Goal: Task Accomplishment & Management: Manage account settings

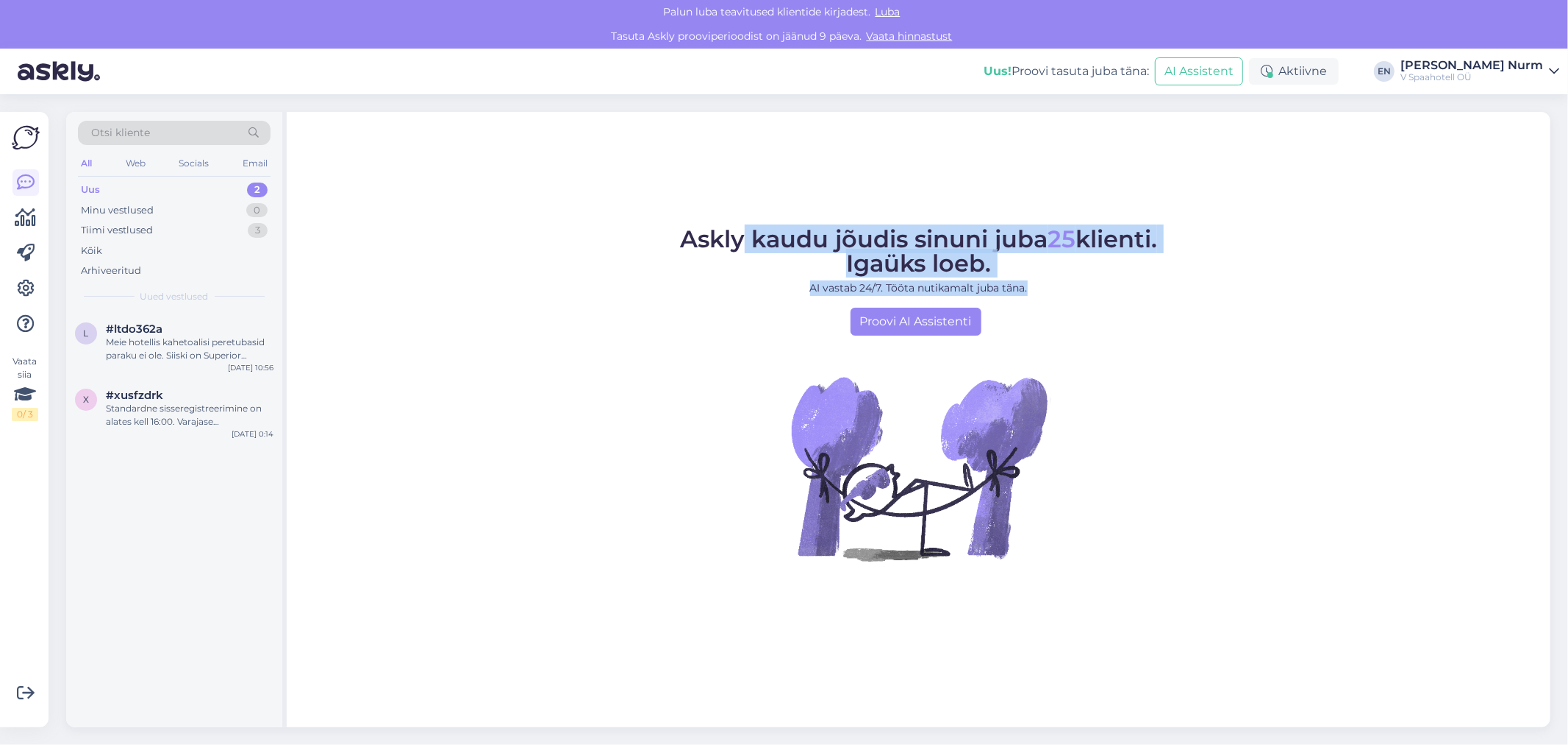
drag, startPoint x: 738, startPoint y: 251, endPoint x: 1195, endPoint y: 284, distance: 458.2
click at [1195, 284] on figure "Askly kaudu jõudis sinuni juba 25 klienti. Igaüks loeb. AI vastab 24/7. Tööta n…" at bounding box center [919, 413] width 1238 height 373
click at [1128, 295] on p "AI vastab 24/7. Tööta nutikamalt juba täna." at bounding box center [919, 288] width 478 height 16
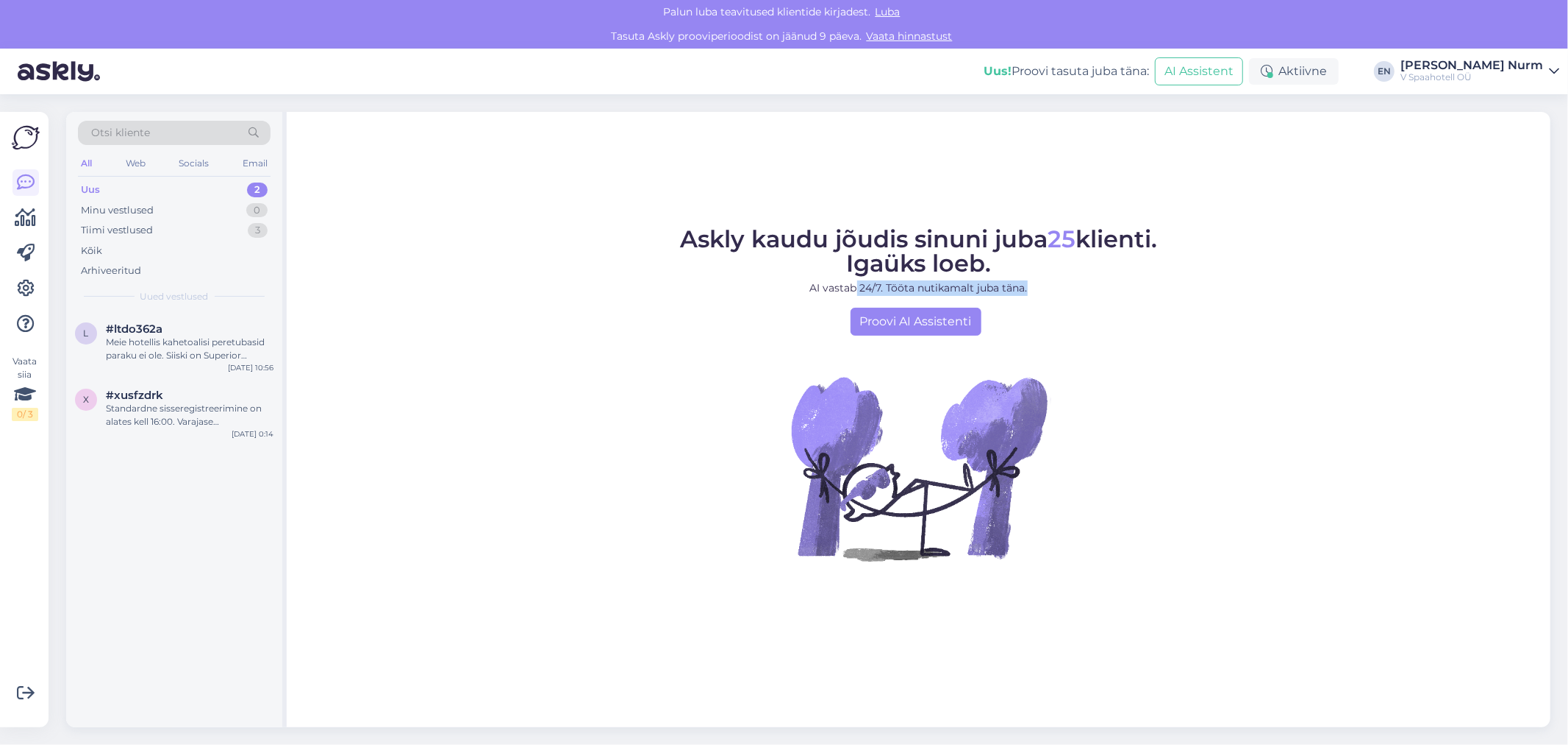
drag, startPoint x: 858, startPoint y: 297, endPoint x: 1086, endPoint y: 358, distance: 236.0
click at [1086, 352] on figure "Askly kaudu jõudis sinuni juba 25 klienti. Igaüks loeb. AI vastab 24/7. Tööta n…" at bounding box center [919, 413] width 1238 height 373
click at [1086, 358] on figure "Askly kaudu jõudis sinuni juba 25 klienti. Igaüks loeb. AI vastab 24/7. Tööta n…" at bounding box center [919, 413] width 1238 height 373
click at [216, 350] on div "Meie hotellis kahetoalisi peretubasid paraku ei ole. Siiski on Superior toaklas…" at bounding box center [190, 348] width 168 height 26
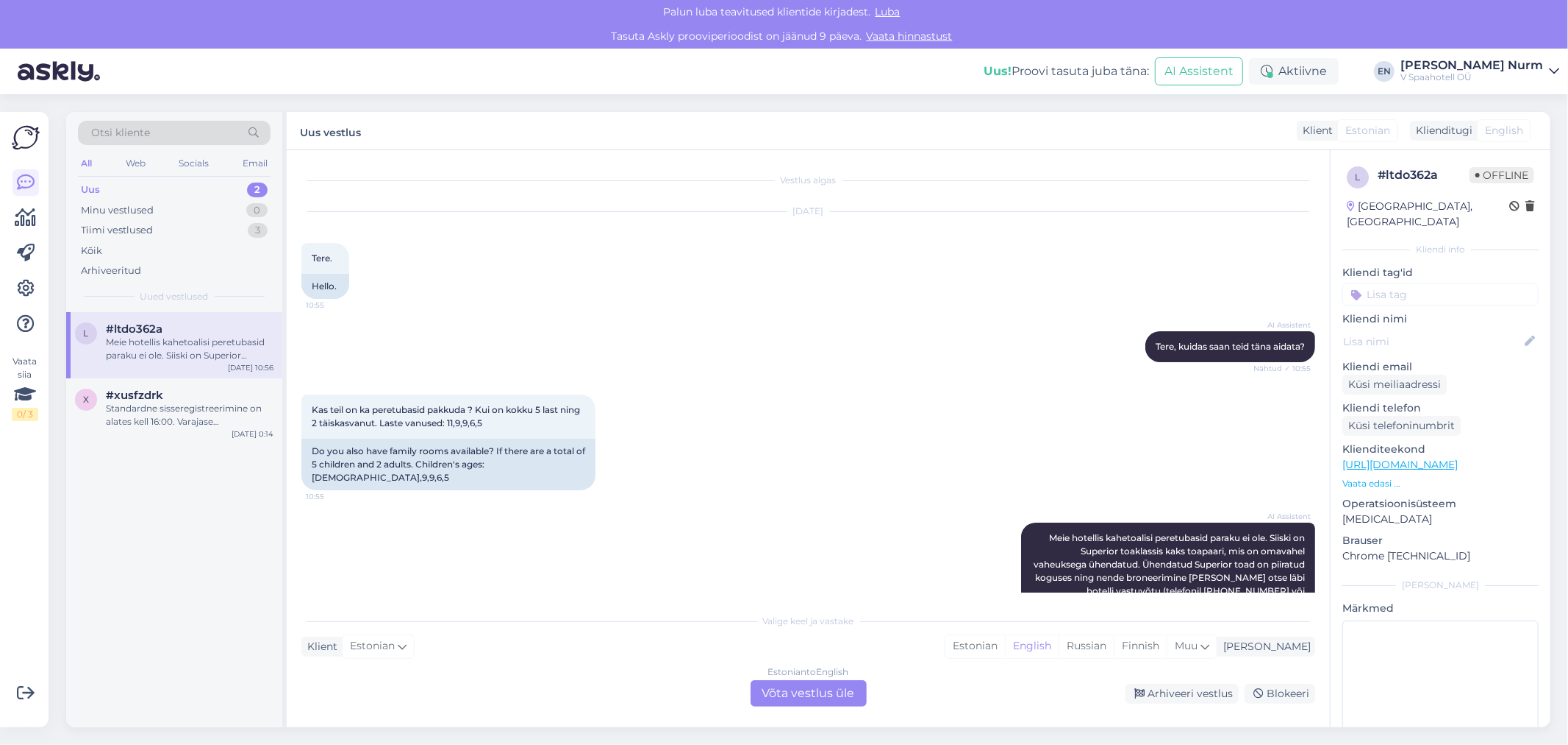
scroll to position [52, 0]
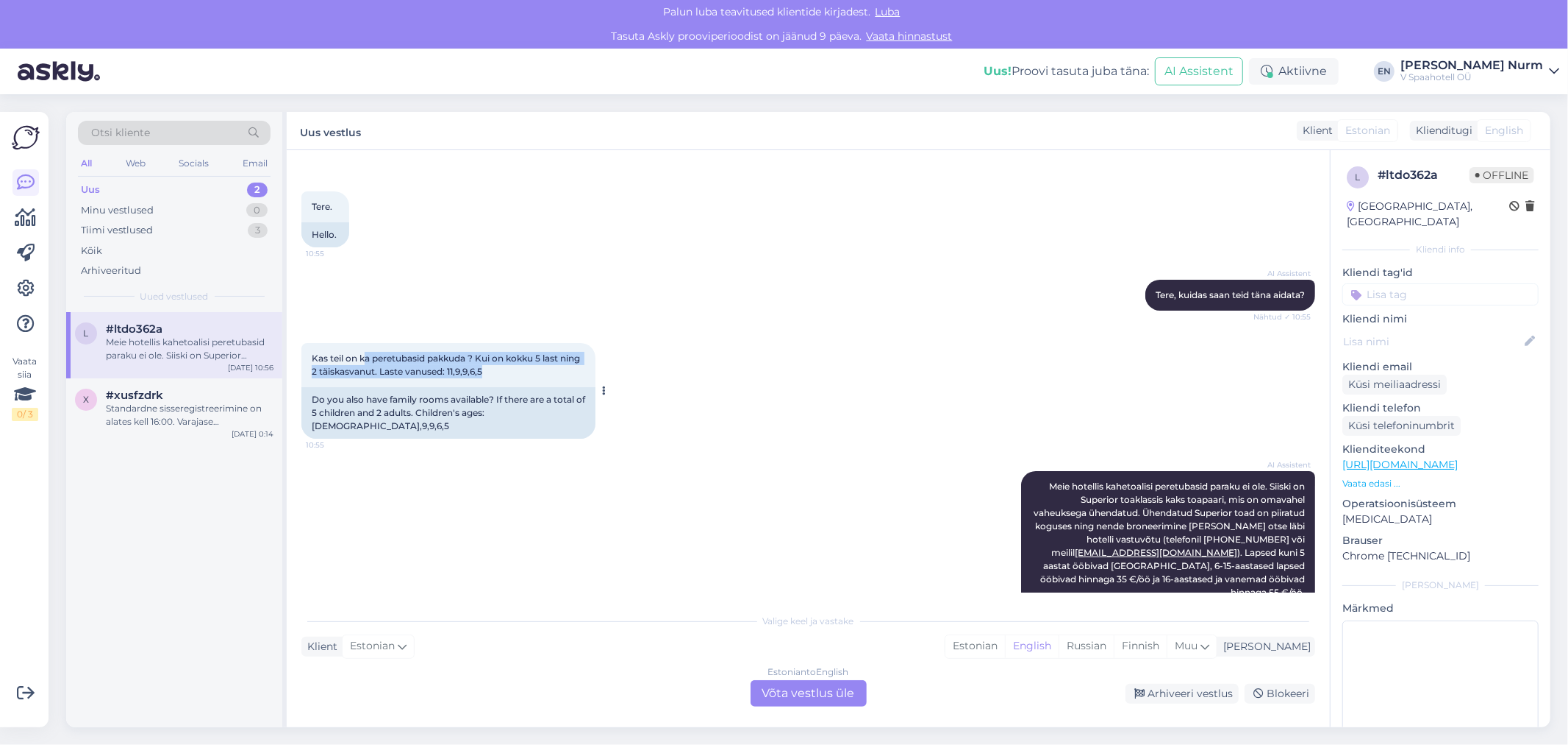
drag, startPoint x: 385, startPoint y: 356, endPoint x: 574, endPoint y: 372, distance: 189.7
click at [574, 372] on div "Kas teil on ka peretubasid pakkuda ? Kui on kokku 5 last ning 2 täiskasvanut. L…" at bounding box center [448, 365] width 294 height 44
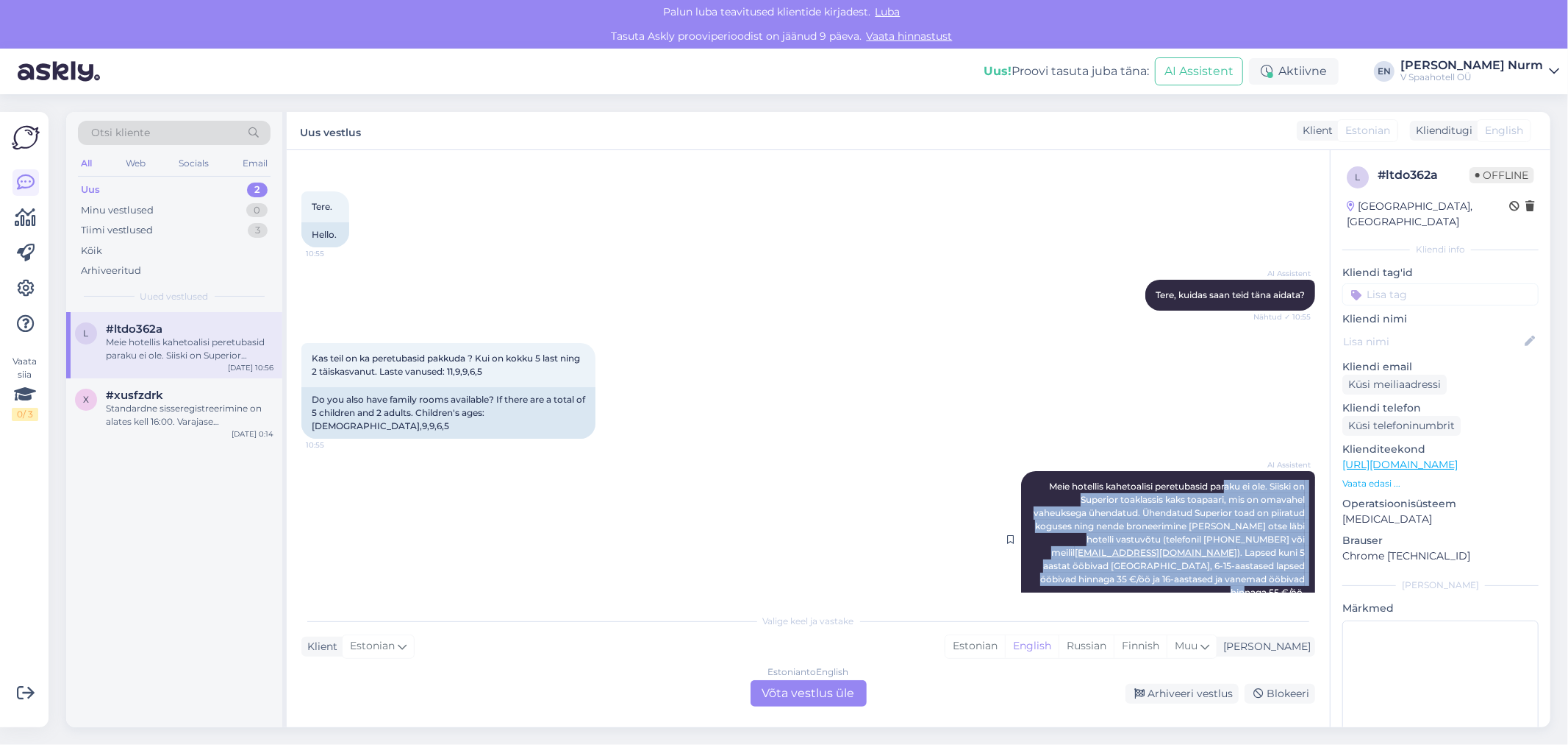
drag, startPoint x: 1208, startPoint y: 468, endPoint x: 1287, endPoint y: 565, distance: 125.1
click at [1287, 565] on span "Meie hotellis kahetoalisi peretubasid paraku ei ole. Siiski on Superior toaklas…" at bounding box center [1170, 539] width 274 height 117
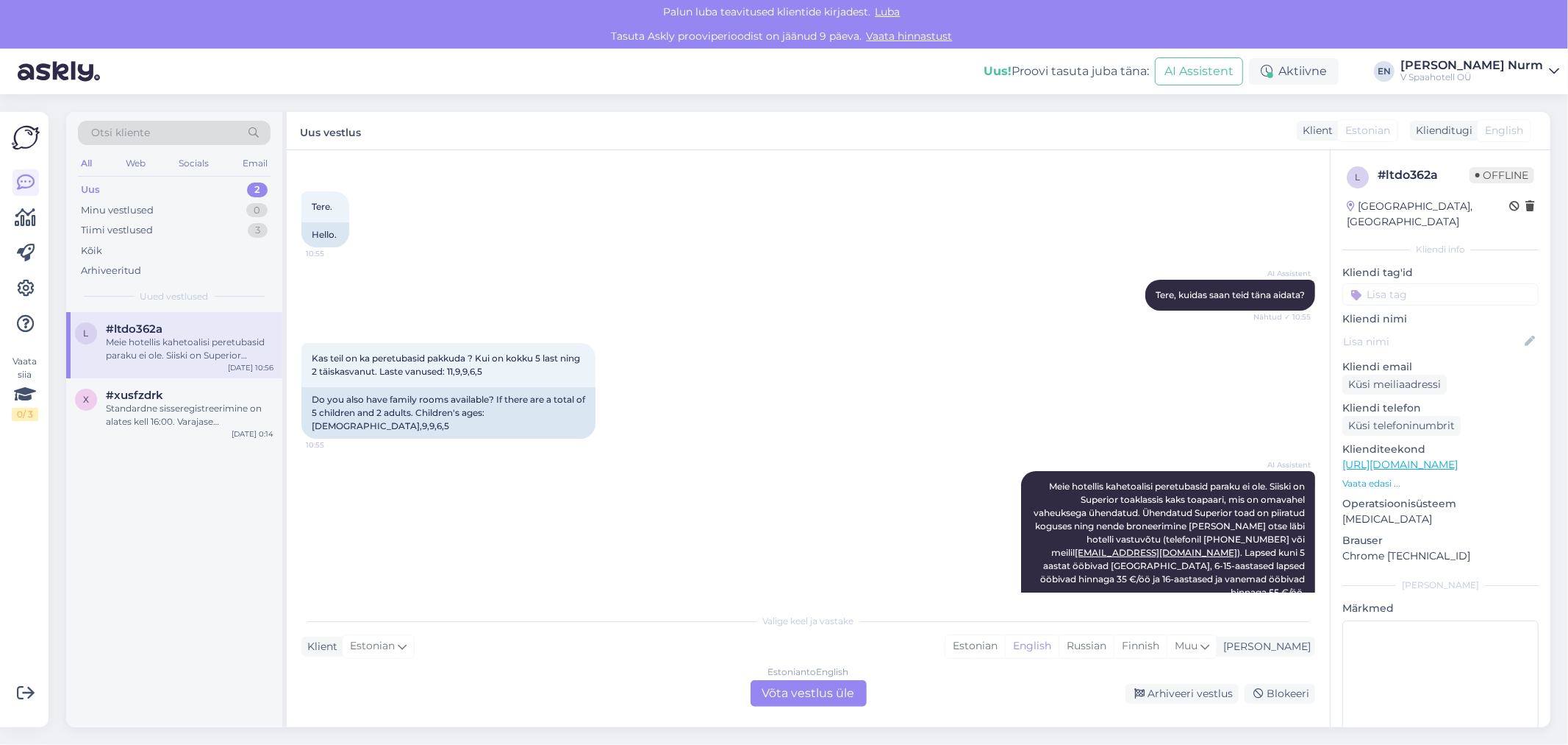
click at [1032, 367] on div "Kas teil on ka peretubasid pakkuda ? Kui on kokku 5 last ning 2 täiskasvanut. L…" at bounding box center [808, 390] width 1014 height 128
click at [138, 407] on div "Standardne sisseregistreerimine on alates kell 16:00. Varajase sisseregistreeri…" at bounding box center [190, 414] width 168 height 26
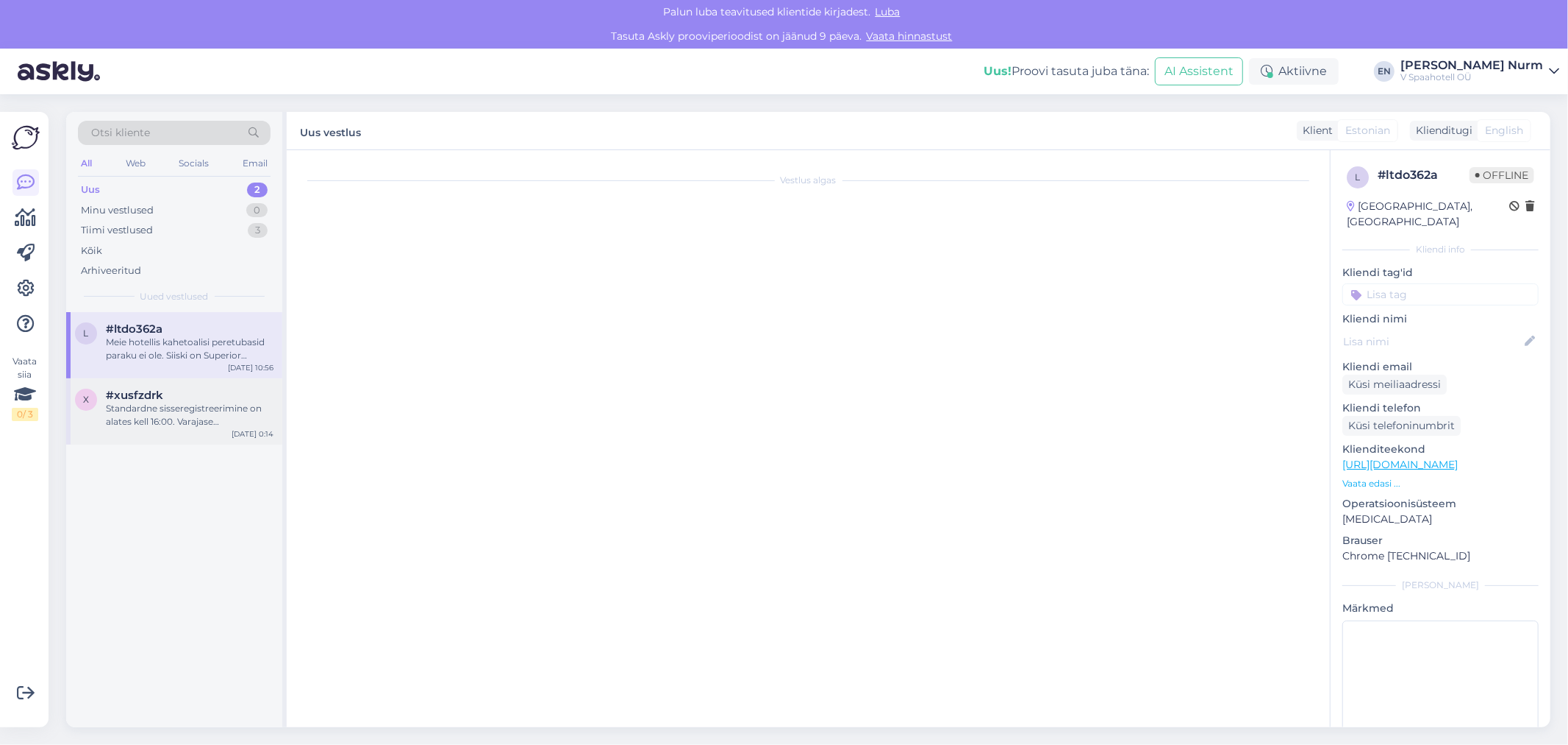
scroll to position [0, 0]
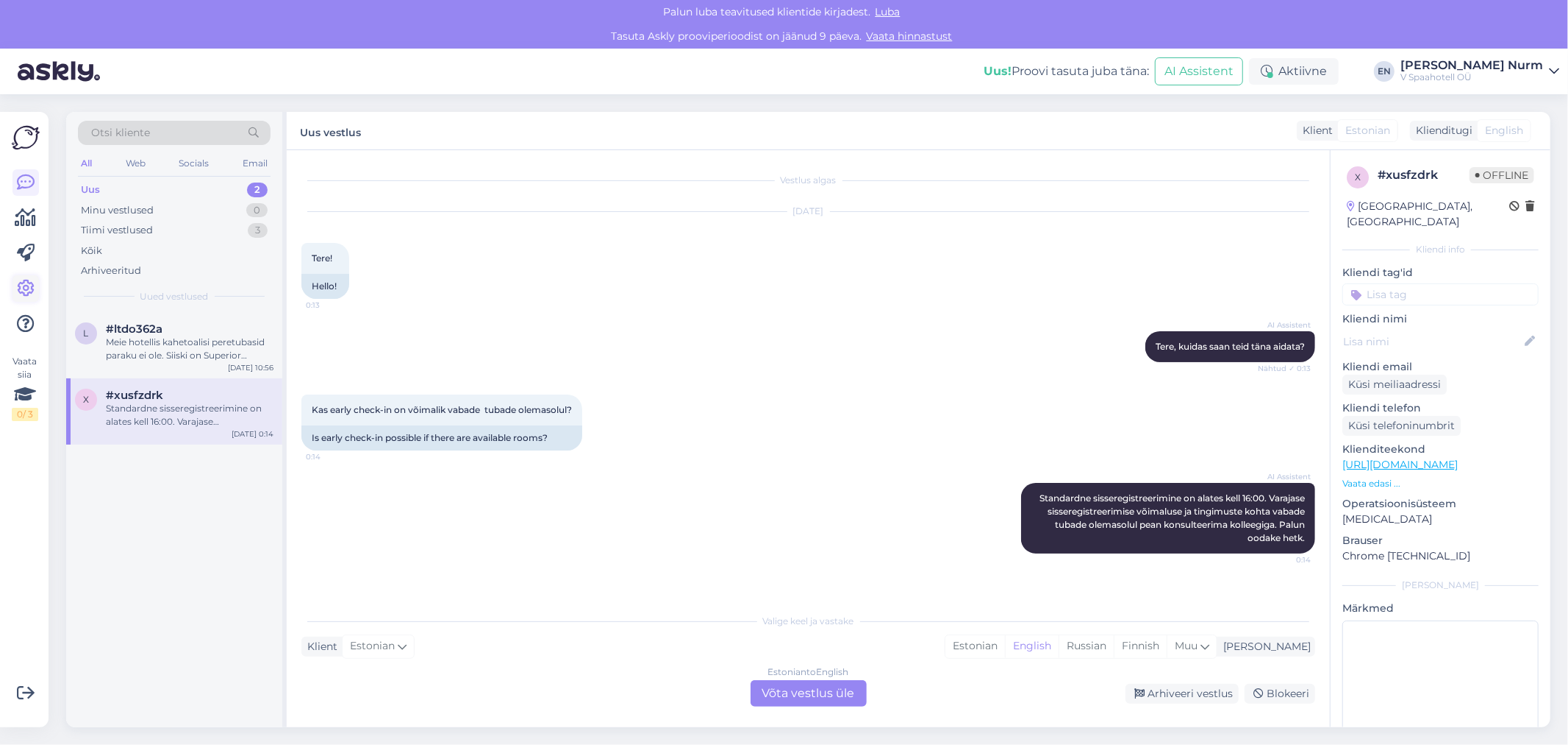
click at [33, 284] on icon at bounding box center [25, 289] width 18 height 18
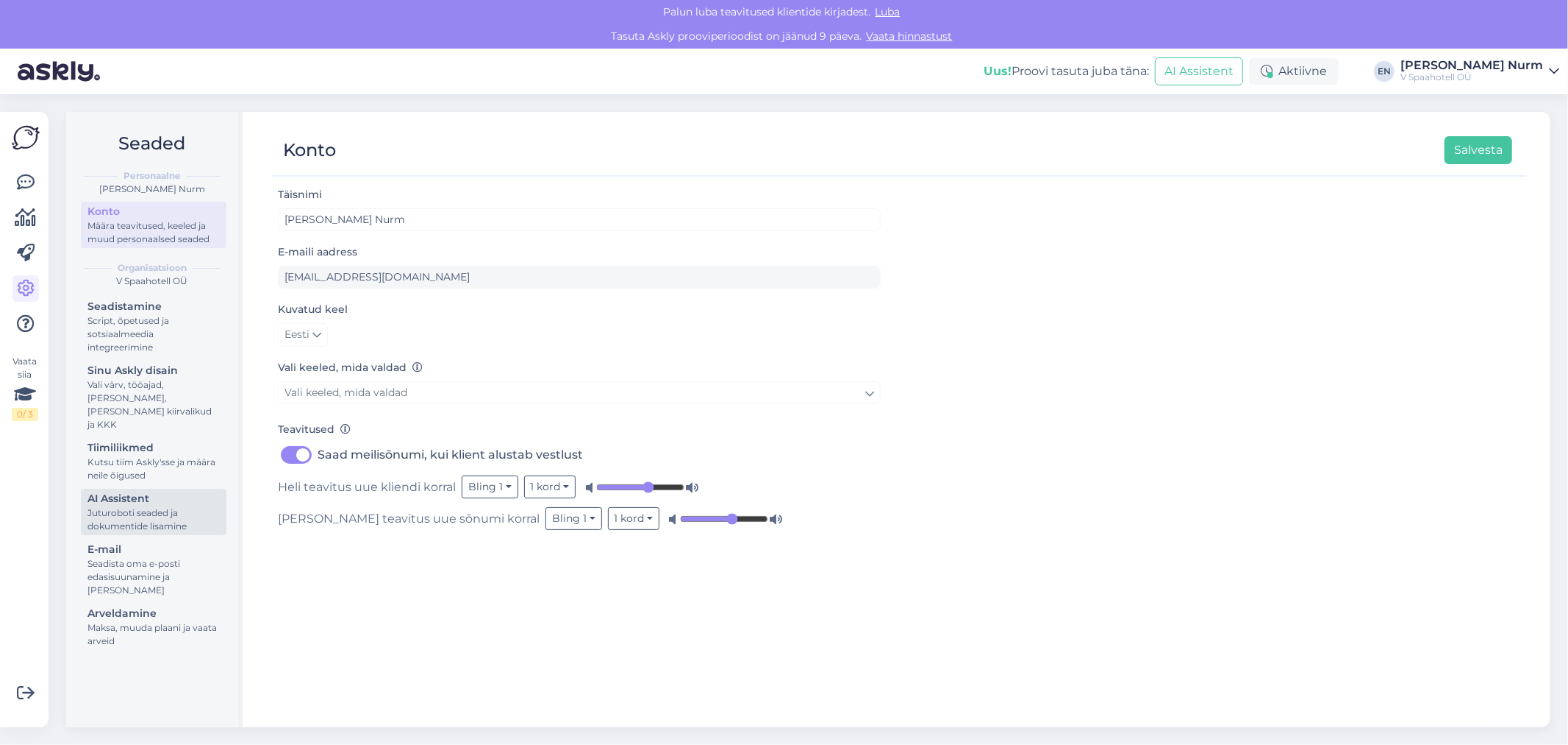
click at [139, 506] on div "Juturoboti seaded ja dokumentide lisamine" at bounding box center [154, 519] width 133 height 26
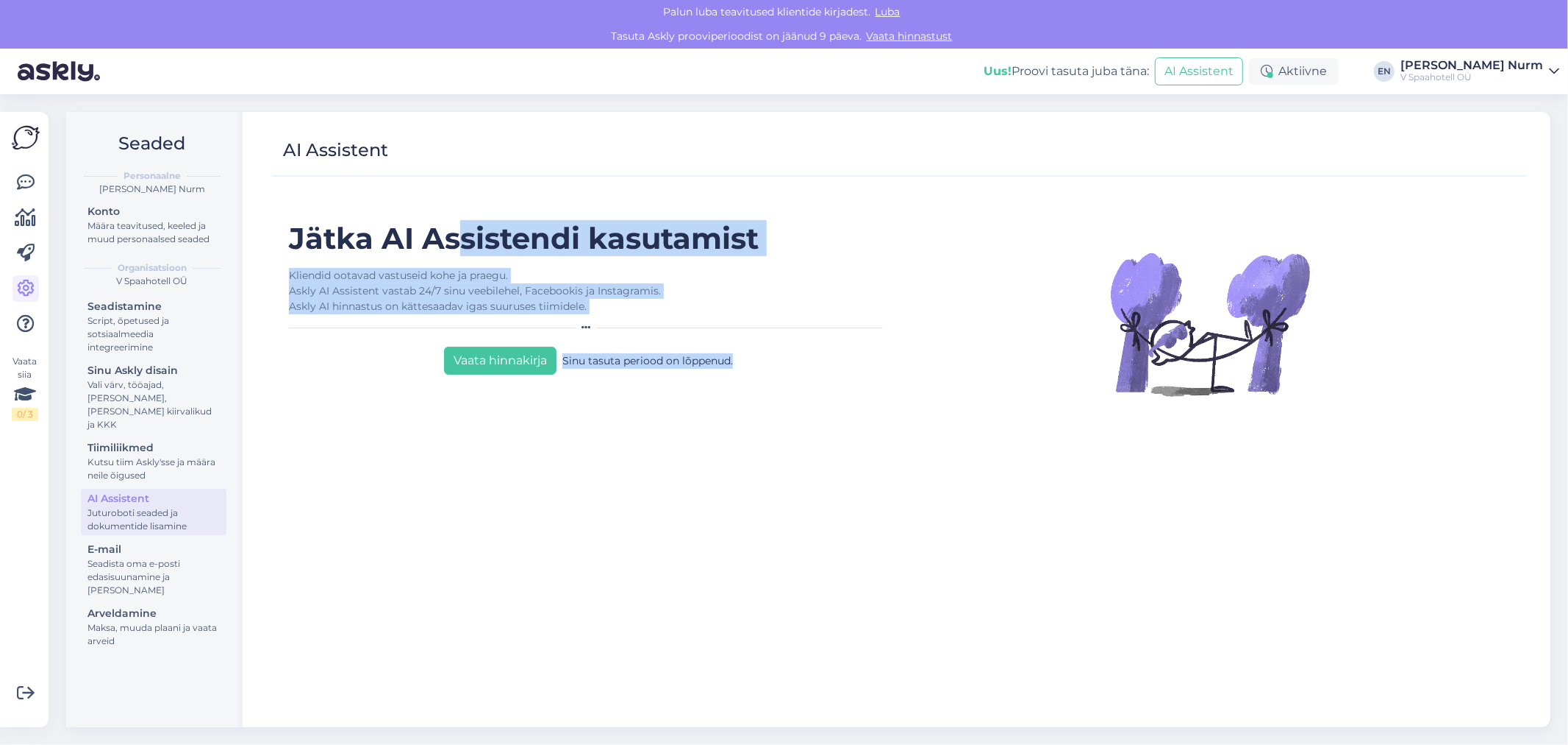
drag, startPoint x: 417, startPoint y: 226, endPoint x: 730, endPoint y: 336, distance: 331.8
click at [729, 336] on div "Jätka AI Assistendi kasutamist Kliendid ootavad vastuseid kohe ja praegu. Askly…" at bounding box center [589, 467] width 622 height 493
click at [766, 340] on div "Vaata hinnakirja Sinu tasuta periood on lõppenud." at bounding box center [590, 357] width 600 height 34
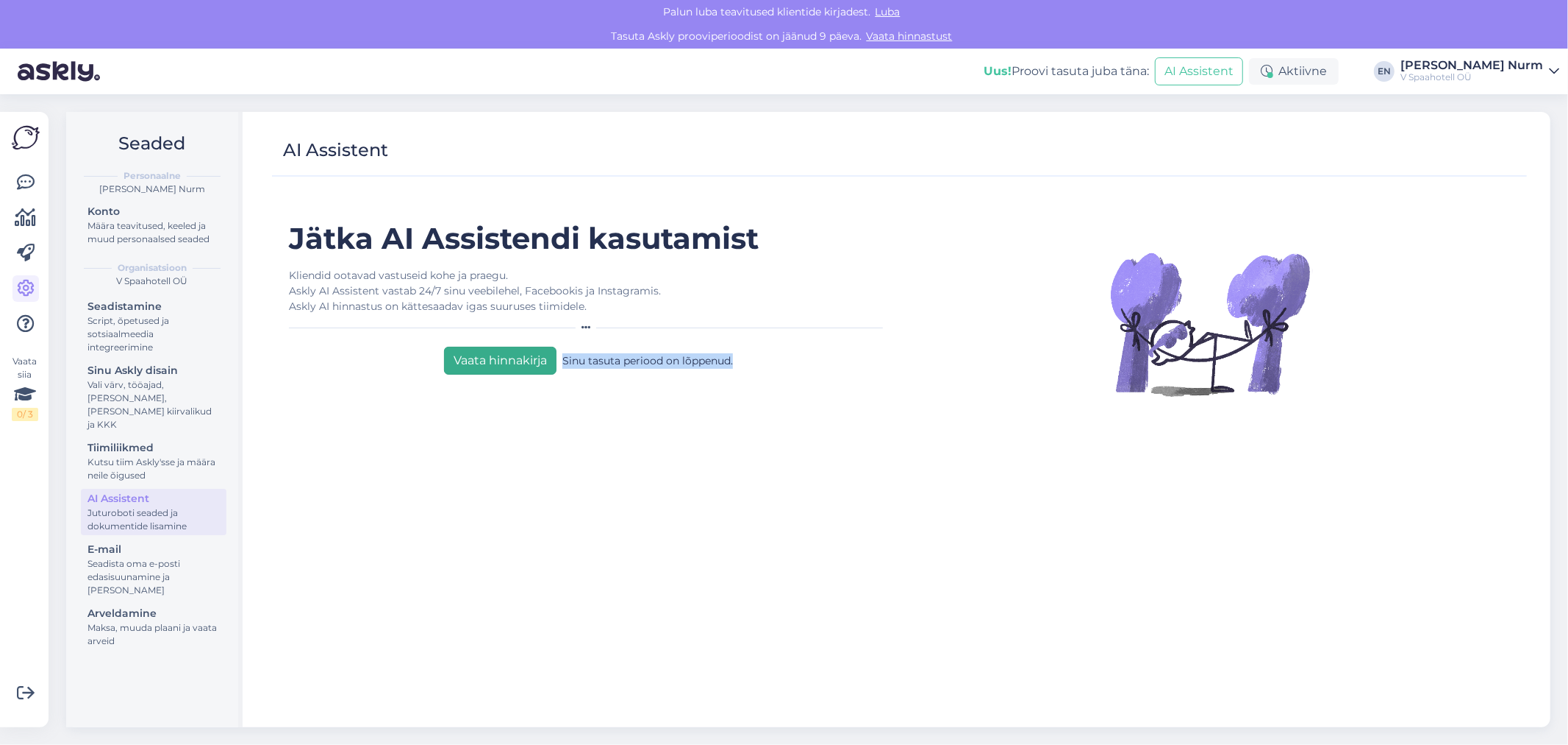
drag, startPoint x: 758, startPoint y: 336, endPoint x: 524, endPoint y: 337, distance: 234.0
click at [524, 340] on div "Vaata hinnakirja Sinu tasuta periood on lõppenud." at bounding box center [590, 357] width 600 height 34
click at [726, 456] on div "Jätka AI Assistendi kasutamist Kliendid ootavad vastuseid kohe ja praegu. Askly…" at bounding box center [589, 467] width 622 height 493
